Goal: Find specific page/section: Find specific page/section

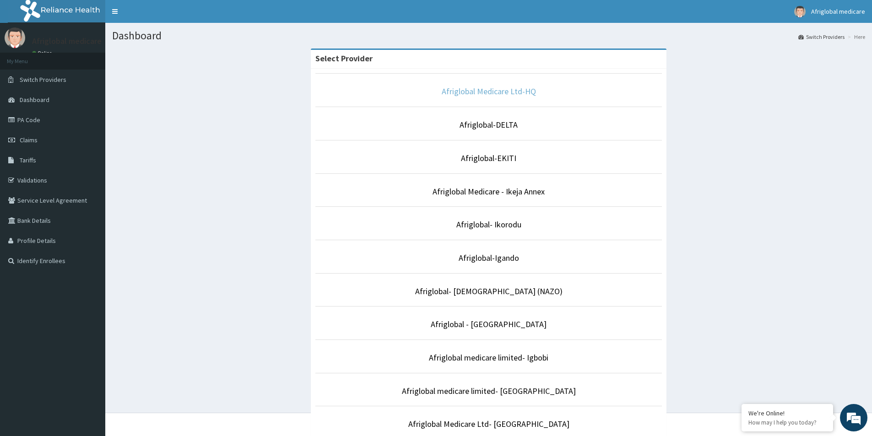
click at [488, 91] on link "Afriglobal Medicare Ltd-HQ" at bounding box center [488, 91] width 94 height 11
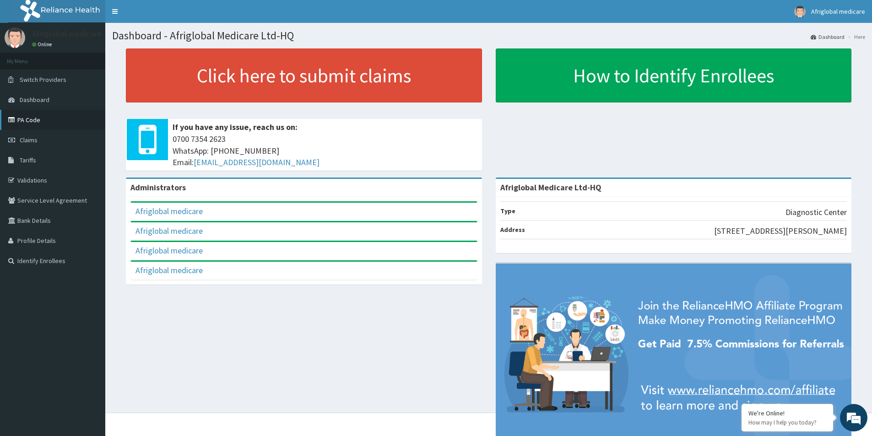
click at [42, 120] on link "PA Code" at bounding box center [52, 120] width 105 height 20
